Goal: Find specific page/section

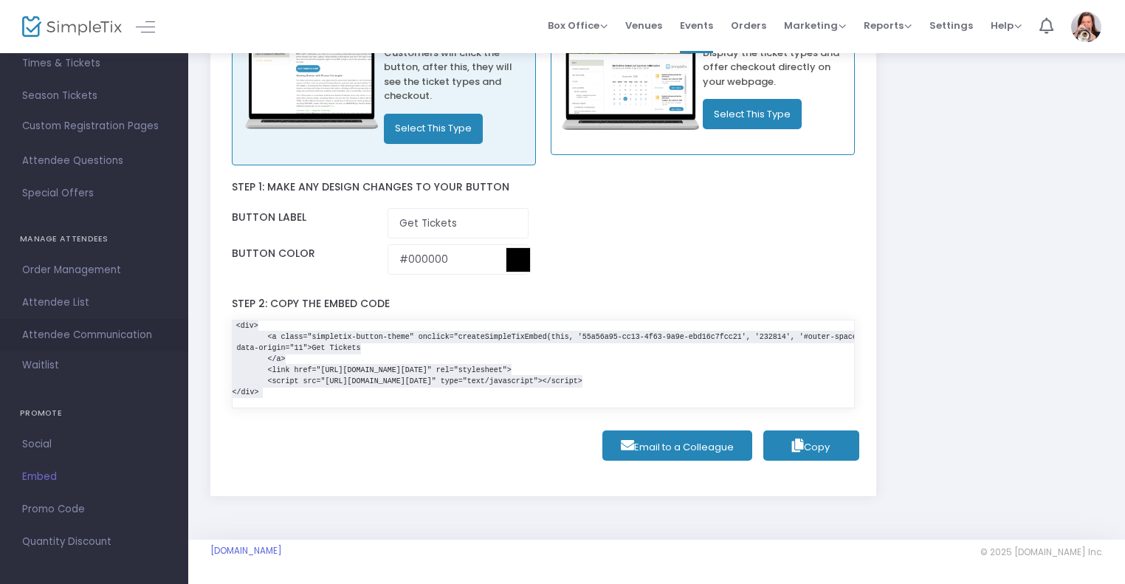
scroll to position [142, 0]
click at [46, 476] on span "Embed" at bounding box center [94, 470] width 144 height 19
